Goal: Task Accomplishment & Management: Manage account settings

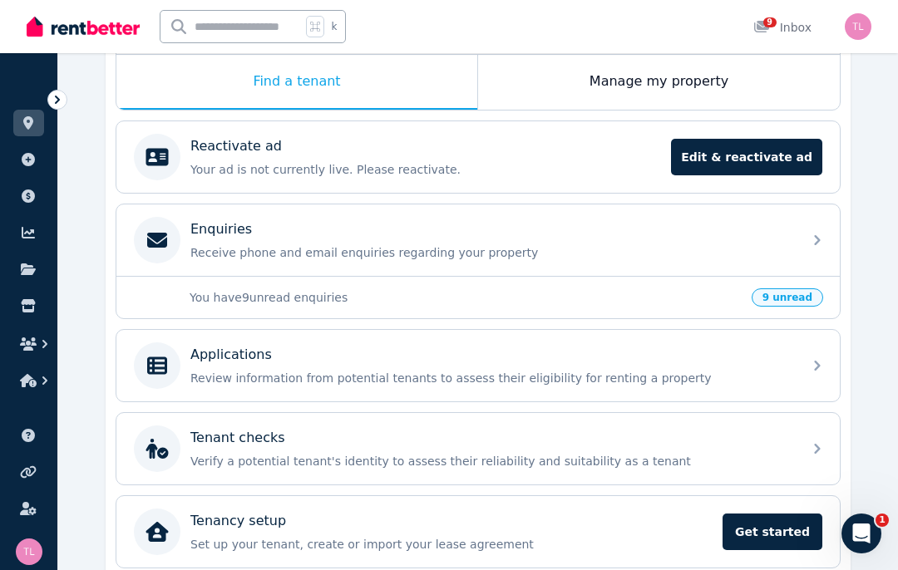
scroll to position [281, 0]
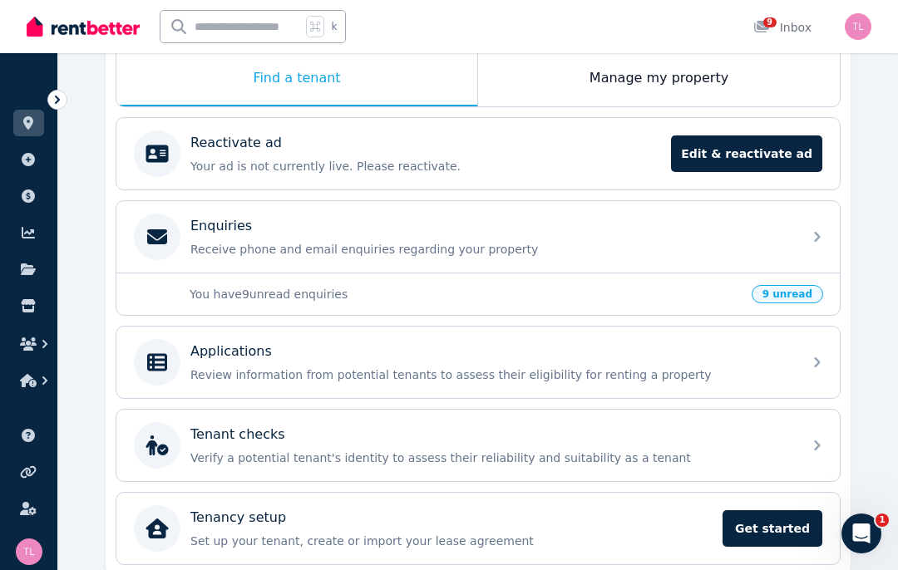
click at [488, 365] on div "Applications Review information from potential tenants to assess their eligibil…" at bounding box center [491, 363] width 602 height 42
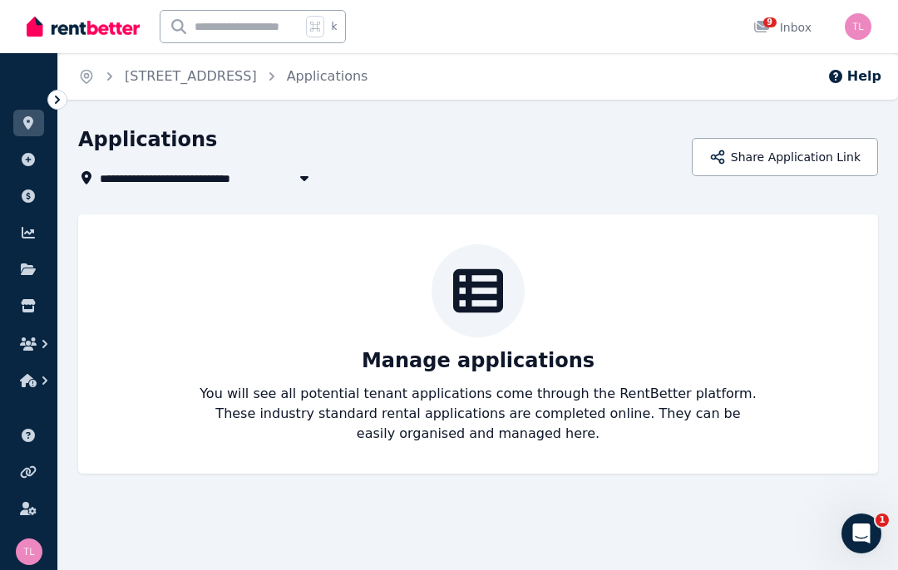
click at [23, 304] on icon at bounding box center [28, 305] width 14 height 13
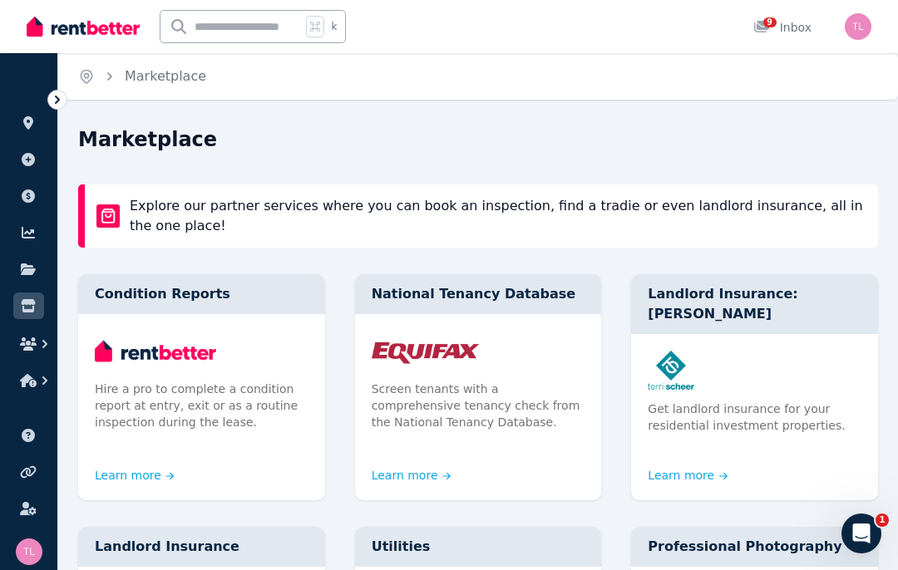
click at [27, 381] on icon "button" at bounding box center [28, 380] width 17 height 13
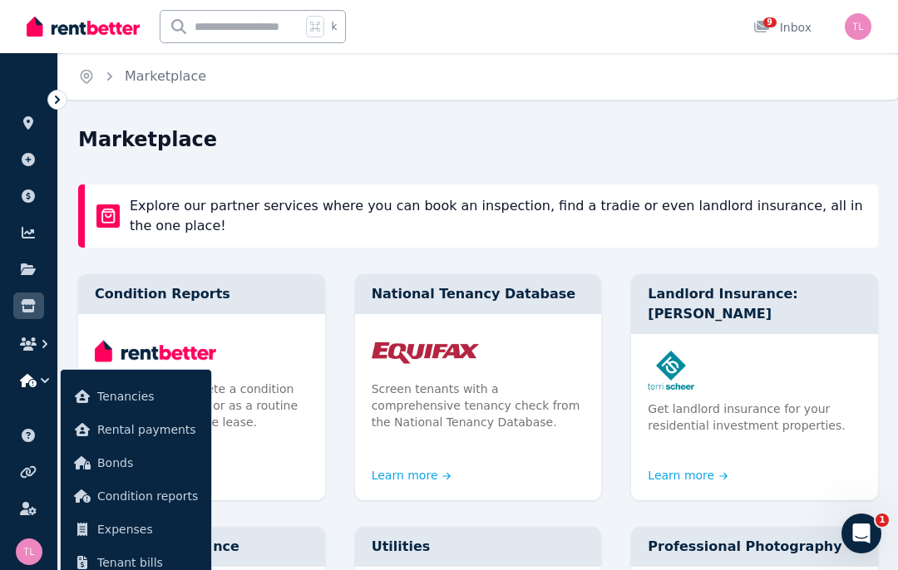
click at [27, 346] on icon "button" at bounding box center [28, 343] width 17 height 13
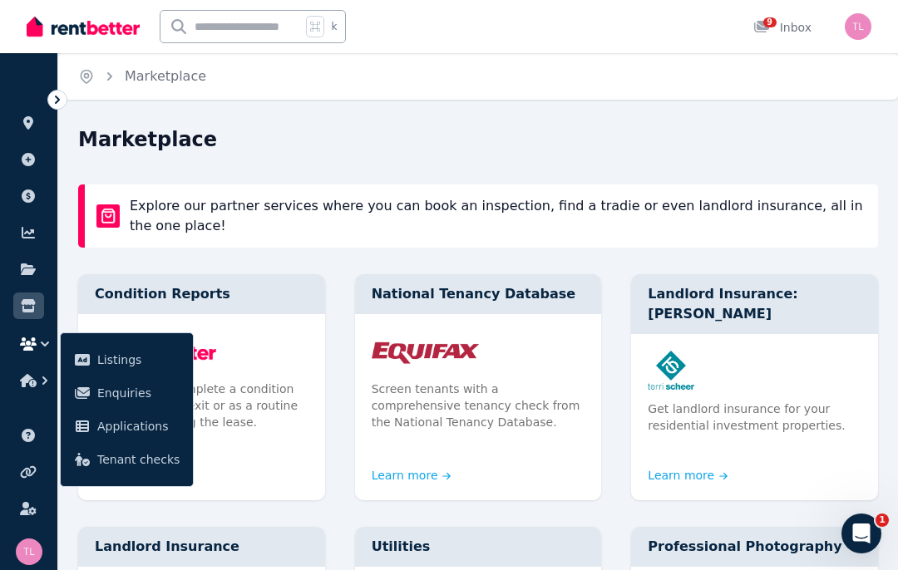
click at [155, 433] on span "Applications" at bounding box center [138, 426] width 82 height 20
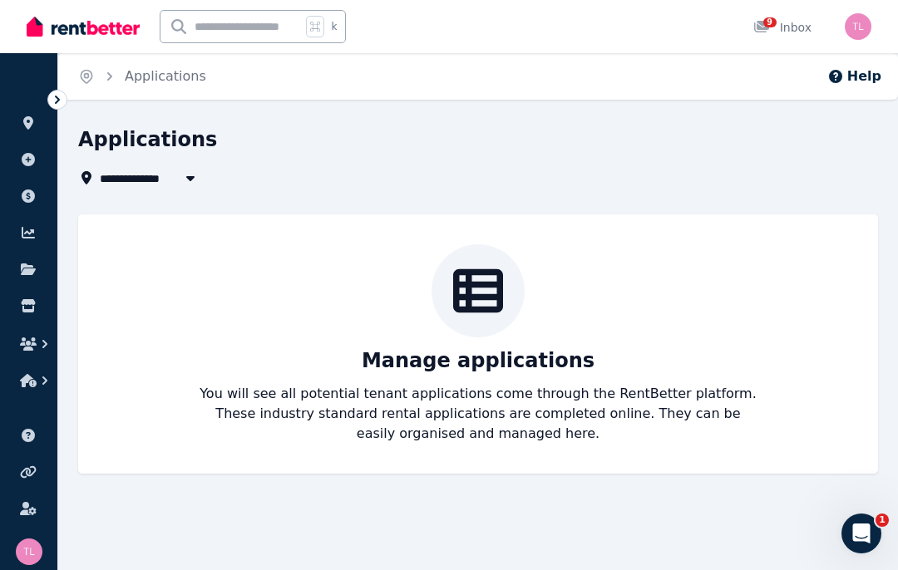
click at [511, 320] on div at bounding box center [477, 290] width 93 height 93
click at [532, 357] on p "Manage applications" at bounding box center [478, 360] width 233 height 27
click at [542, 359] on p "Manage applications" at bounding box center [478, 360] width 233 height 27
click at [869, 534] on icon "Open Intercom Messenger" at bounding box center [861, 533] width 27 height 27
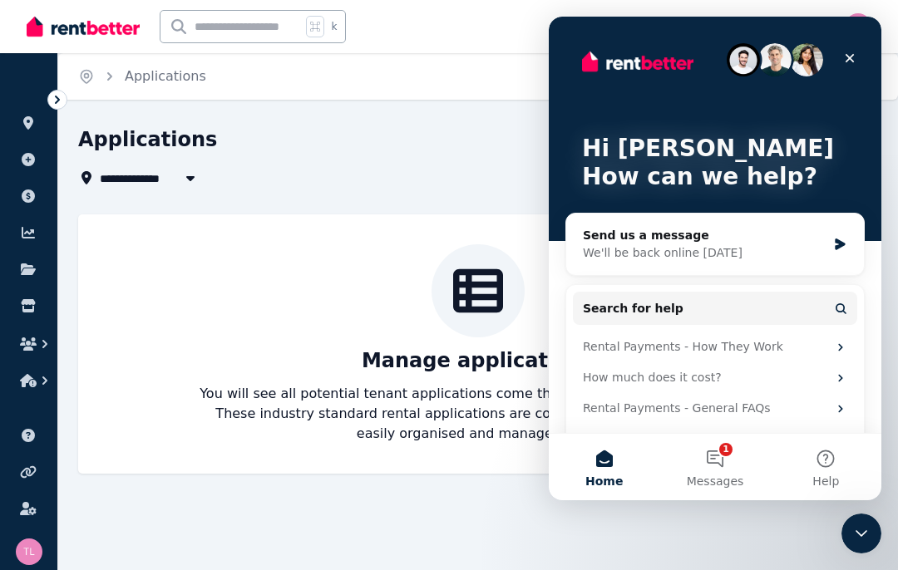
click at [778, 554] on div "**********" at bounding box center [449, 285] width 898 height 570
click at [854, 71] on div "Close" at bounding box center [849, 58] width 30 height 30
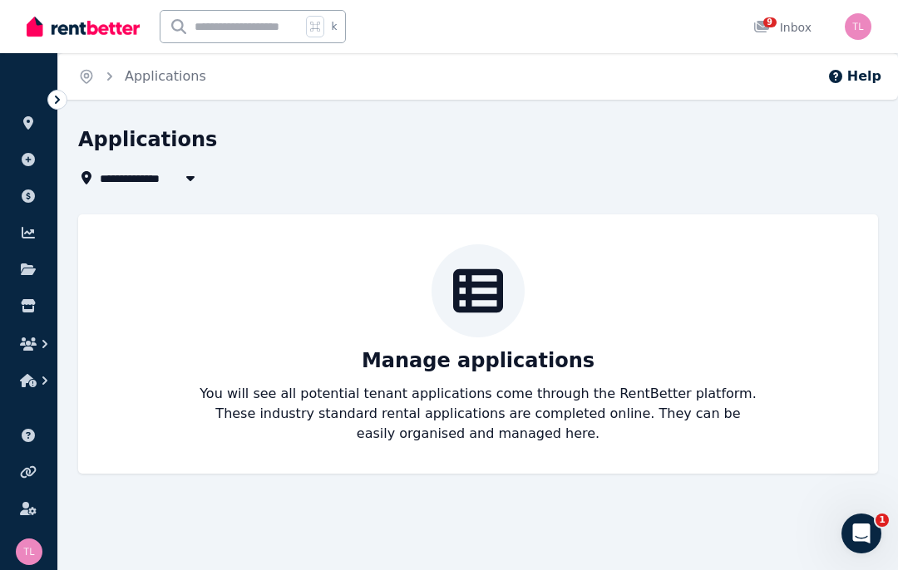
click at [197, 187] on button "button" at bounding box center [190, 178] width 30 height 20
type input "**********"
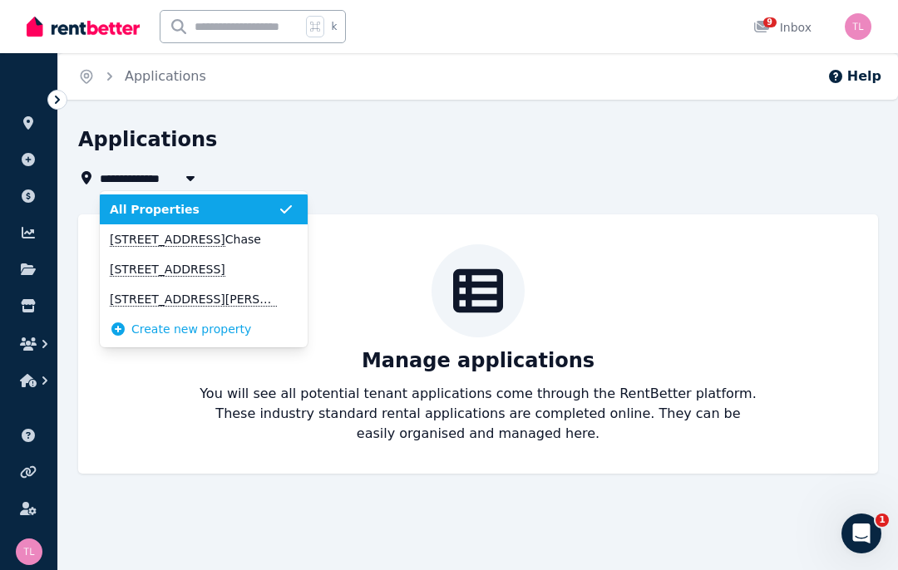
click at [266, 244] on span "[STREET_ADDRESS]" at bounding box center [194, 239] width 168 height 17
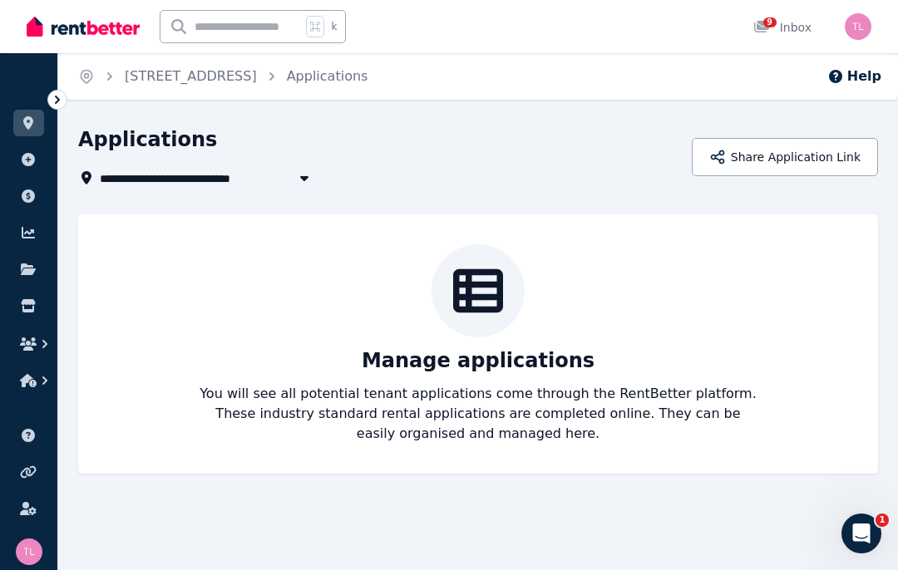
click at [542, 339] on div "Manage applications You will see all potential tenant applications come through…" at bounding box center [478, 343] width 766 height 199
click at [527, 434] on p "You will see all potential tenant applications come through the RentBetter plat…" at bounding box center [478, 414] width 559 height 60
click at [522, 400] on p "You will see all potential tenant applications come through the RentBetter plat…" at bounding box center [478, 414] width 559 height 60
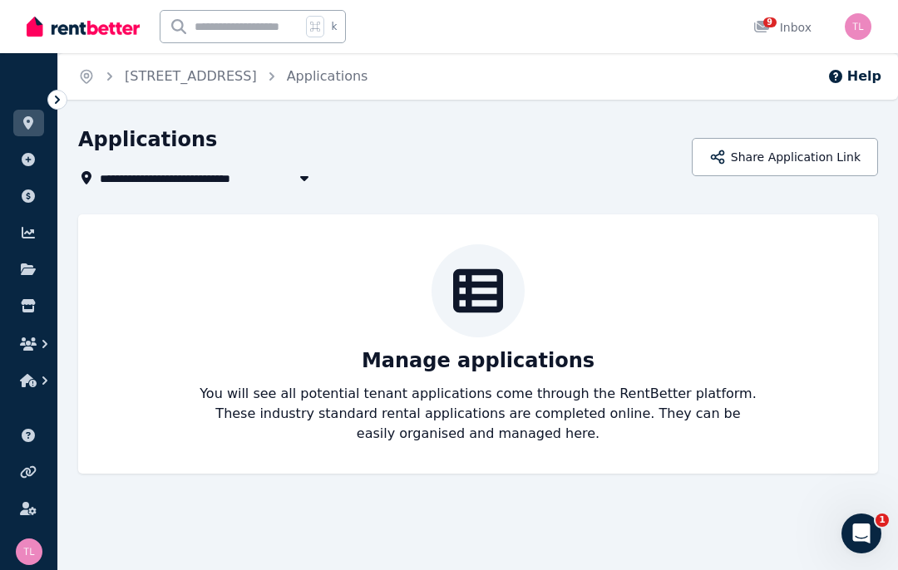
click at [522, 384] on p "You will see all potential tenant applications come through the RentBetter plat…" at bounding box center [478, 414] width 559 height 60
click at [297, 186] on button "button" at bounding box center [304, 178] width 30 height 20
type input "**********"
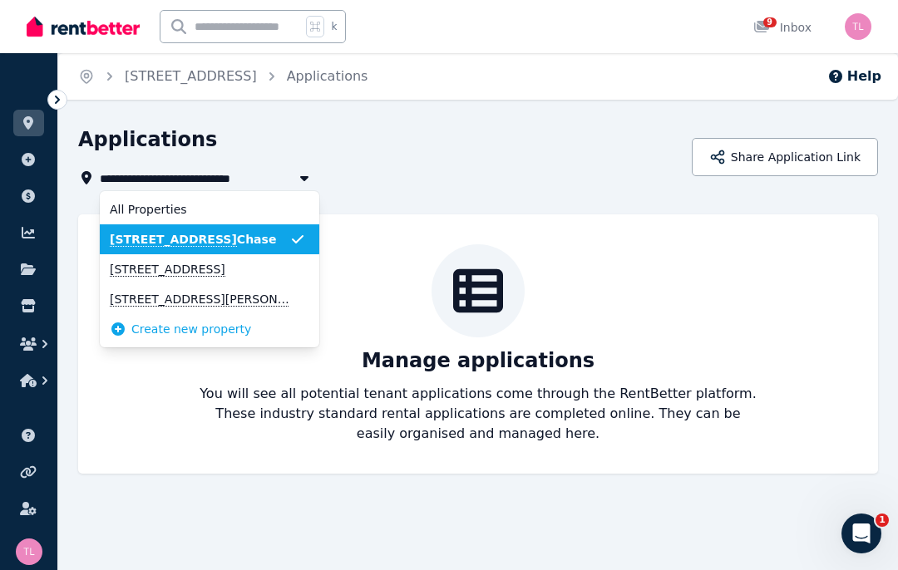
click at [284, 239] on span "[STREET_ADDRESS]" at bounding box center [200, 239] width 180 height 17
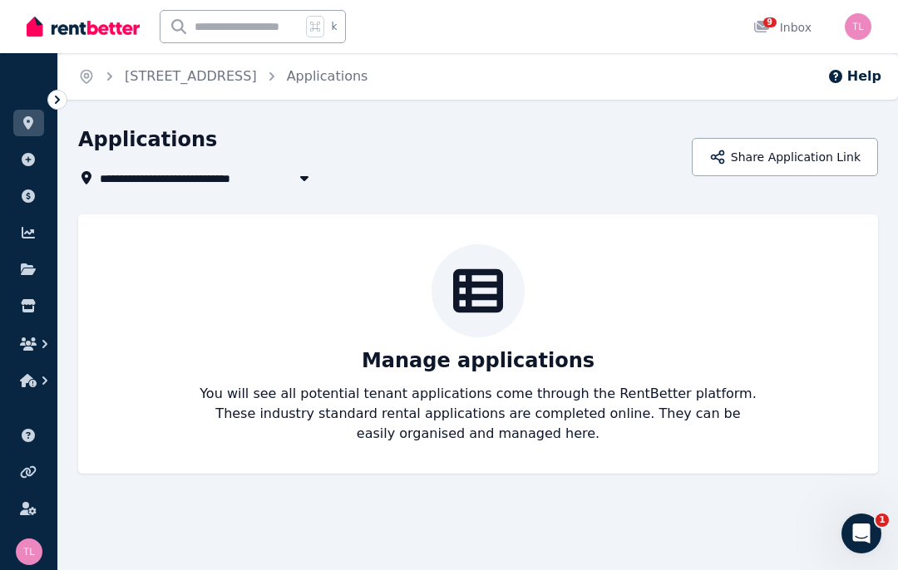
click at [787, 164] on button "Share Application Link" at bounding box center [785, 157] width 186 height 38
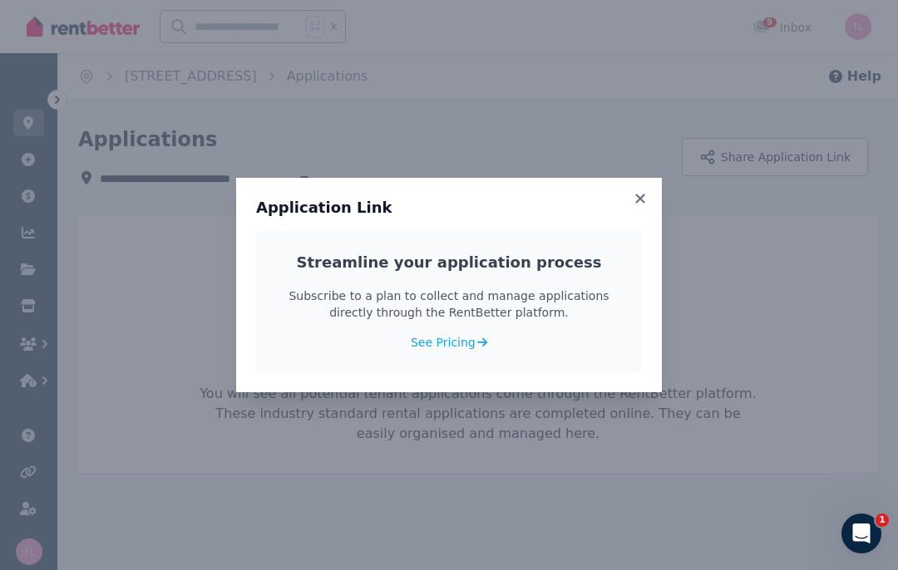
click at [647, 202] on icon at bounding box center [640, 198] width 17 height 15
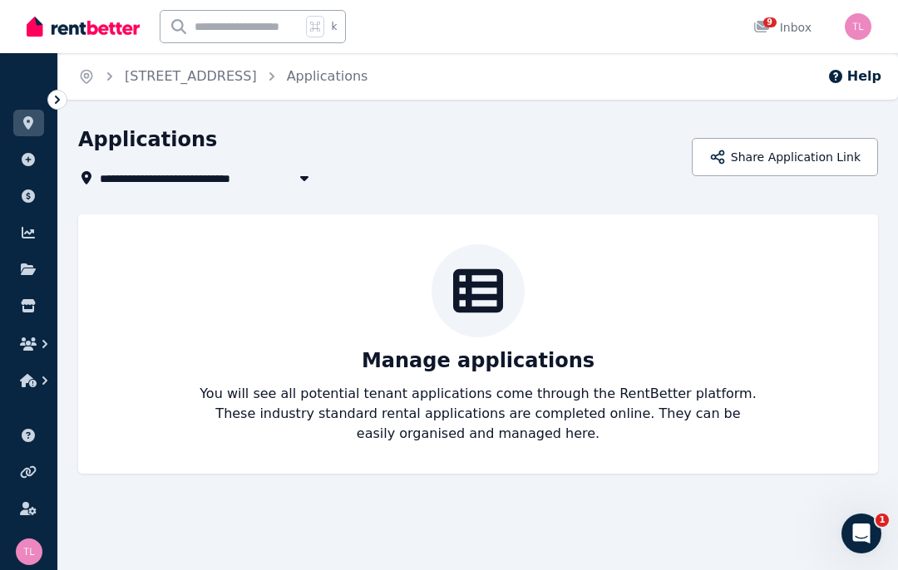
click at [37, 269] on link at bounding box center [28, 269] width 31 height 27
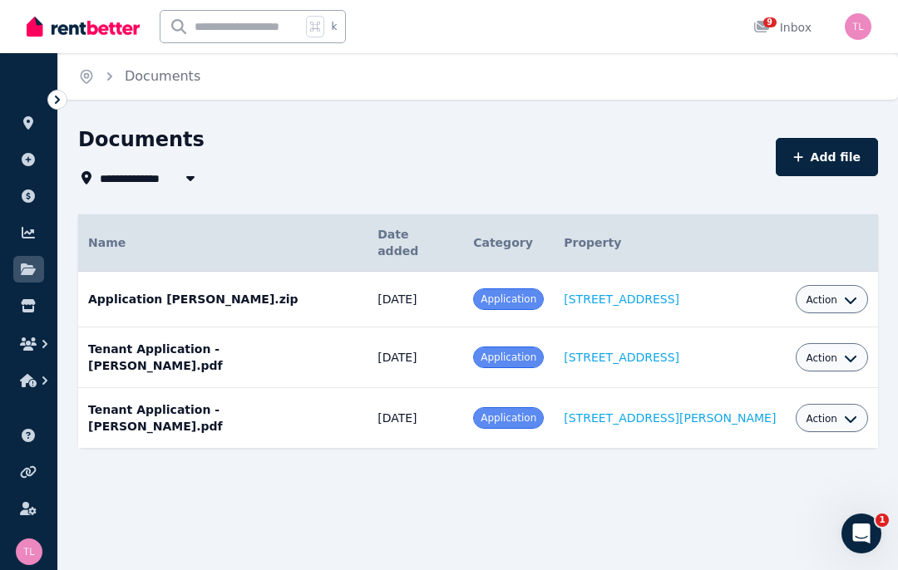
click at [190, 182] on icon "button" at bounding box center [190, 177] width 17 height 13
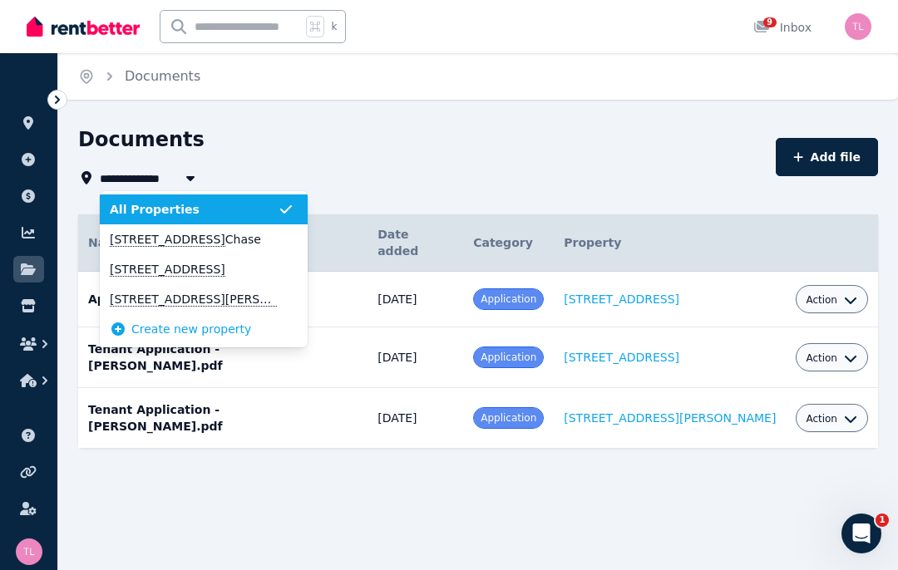
click at [224, 239] on span "[STREET_ADDRESS]" at bounding box center [194, 239] width 168 height 17
type input "**********"
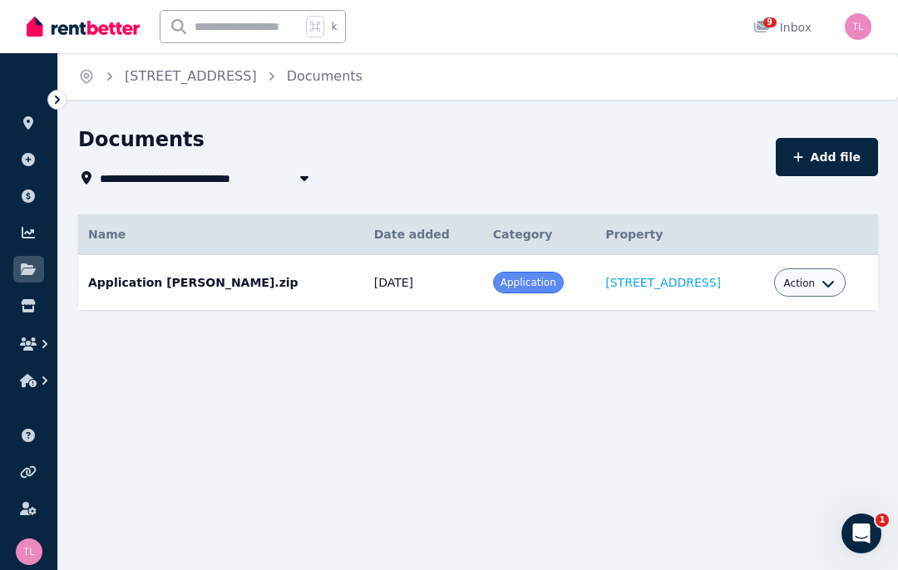
click at [362, 82] on link "Documents" at bounding box center [325, 76] width 76 height 16
click at [415, 85] on div "Home [STREET_ADDRESS]" at bounding box center [477, 76] width 839 height 47
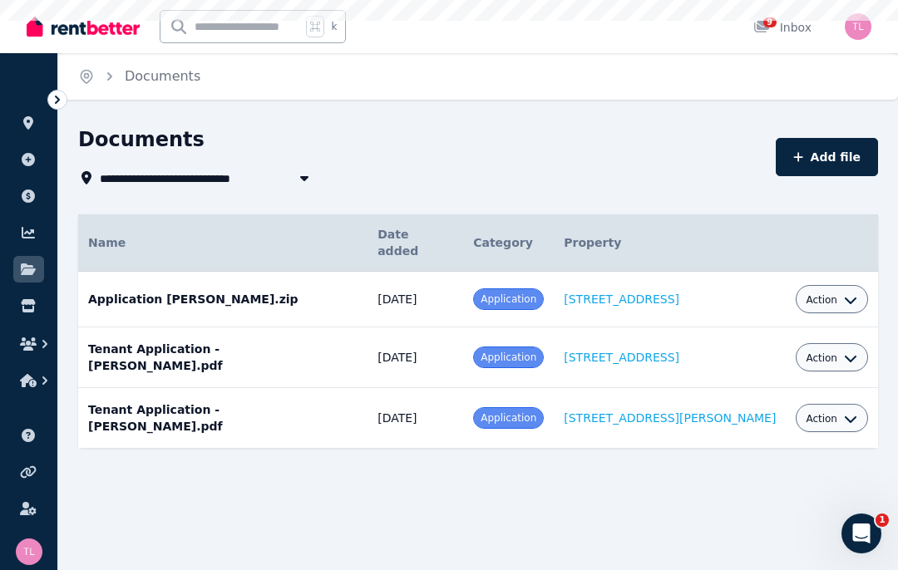
click at [399, 86] on div "Home Documents" at bounding box center [477, 76] width 839 height 47
click at [29, 348] on icon "button" at bounding box center [28, 343] width 17 height 13
